Goal: Task Accomplishment & Management: Manage account settings

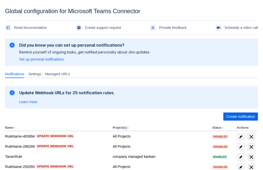
click at [240, 116] on span "Create notification" at bounding box center [240, 116] width 29 height 8
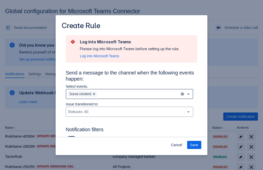
click at [129, 94] on div "Scrollable content" at bounding box center [138, 94] width 80 height 6
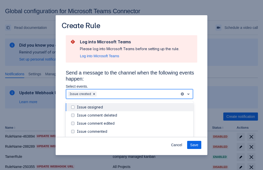
click at [133, 137] on div "Issue created" at bounding box center [133, 139] width 113 height 5
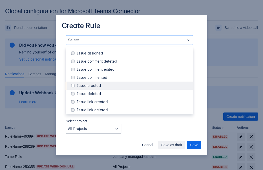
click at [133, 131] on div "Issue updated" at bounding box center [133, 133] width 113 height 5
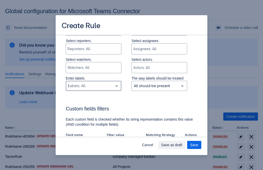
type input "998309_label"
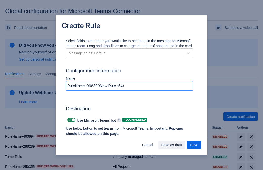
type input "RuleName-998309New Rule (54)"
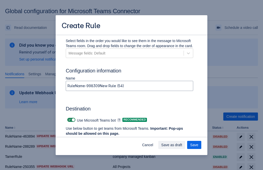
click at [69, 120] on span "Scrollable content" at bounding box center [69, 120] width 4 height 4
click at [69, 120] on input "Scrollable content" at bounding box center [68, 119] width 3 height 3
checkbox input "false"
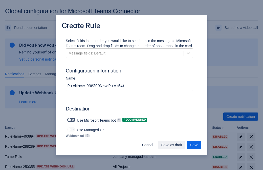
type input "https://prod-112.westeurope.logic.azure.com:443/workflows/bae959254738451b85002…"
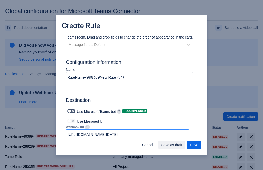
click at [182, 145] on span "Save as draft" at bounding box center [171, 145] width 21 height 8
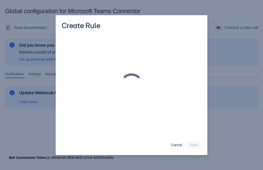
scroll to position [0, 0]
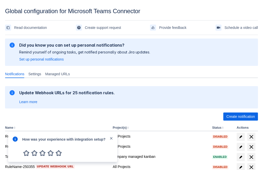
click at [16, 142] on div at bounding box center [15, 147] width 6 height 22
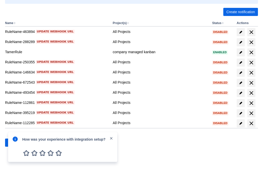
click at [16, 142] on div at bounding box center [15, 147] width 6 height 22
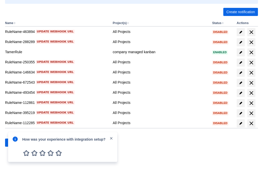
click at [16, 142] on div at bounding box center [15, 147] width 6 height 22
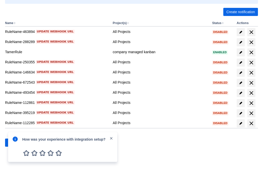
click at [16, 142] on div at bounding box center [15, 147] width 6 height 22
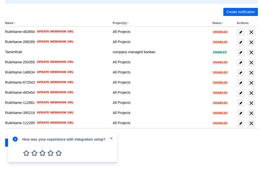
click at [16, 142] on div at bounding box center [15, 147] width 6 height 22
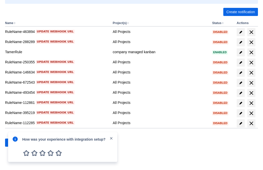
click at [16, 142] on div at bounding box center [15, 147] width 6 height 22
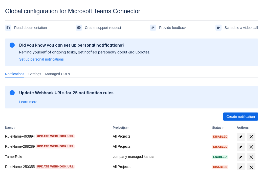
scroll to position [104, 0]
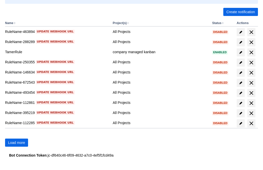
click at [16, 142] on span "Load more" at bounding box center [16, 142] width 17 height 8
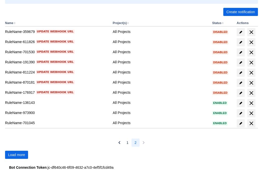
click at [16, 154] on span "Load more" at bounding box center [16, 154] width 17 height 8
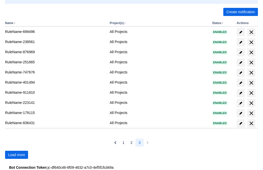
click at [16, 154] on span "Load more" at bounding box center [16, 154] width 17 height 8
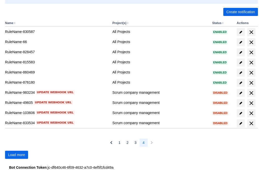
click at [16, 154] on span "Load more" at bounding box center [16, 154] width 17 height 8
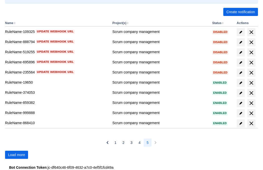
click at [16, 154] on span "Load more" at bounding box center [16, 154] width 17 height 8
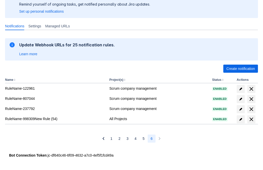
click at [251, 119] on span "delete" at bounding box center [251, 119] width 6 height 6
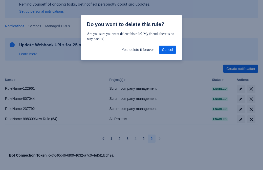
click at [137, 50] on span "Yes, delete it forever" at bounding box center [138, 49] width 32 height 8
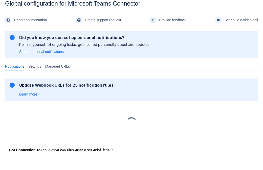
scroll to position [8, 0]
